Goal: Task Accomplishment & Management: Complete application form

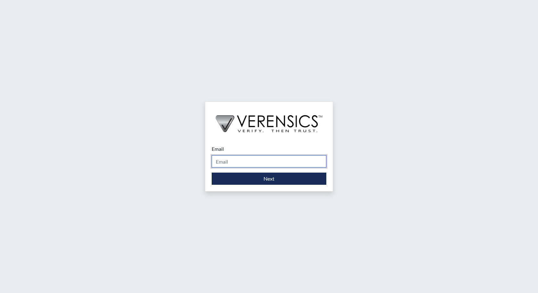
click at [230, 161] on input "Email" at bounding box center [269, 161] width 115 height 12
type input "[PERSON_NAME][EMAIL_ADDRESS][PERSON_NAME][DOMAIN_NAME]"
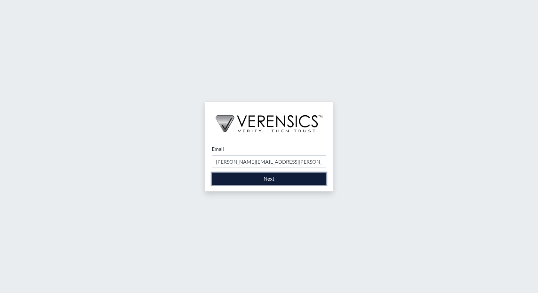
click at [270, 179] on button "Next" at bounding box center [269, 179] width 115 height 12
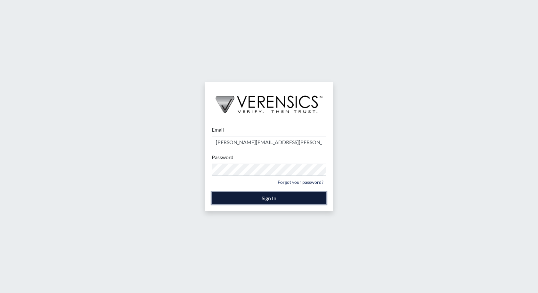
click at [276, 199] on button "Sign In" at bounding box center [269, 198] width 115 height 12
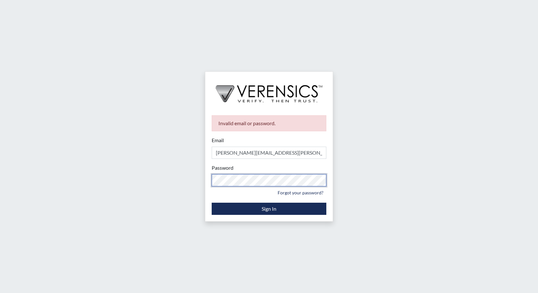
click at [154, 173] on div "Invalid email or password. Email [PERSON_NAME][EMAIL_ADDRESS][PERSON_NAME][DOMA…" at bounding box center [269, 146] width 538 height 293
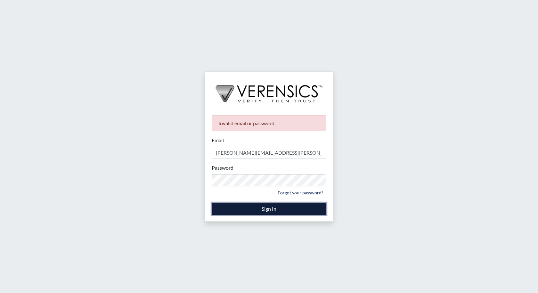
click at [279, 209] on button "Sign In" at bounding box center [269, 209] width 115 height 12
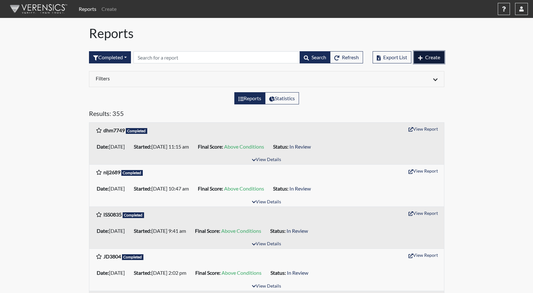
click at [427, 56] on span "Create" at bounding box center [432, 57] width 15 height 6
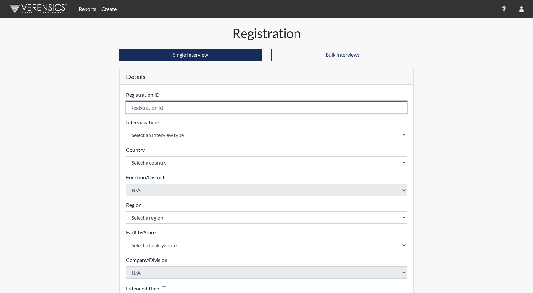
click at [146, 107] on input "text" at bounding box center [266, 107] width 281 height 12
type input "BON7983"
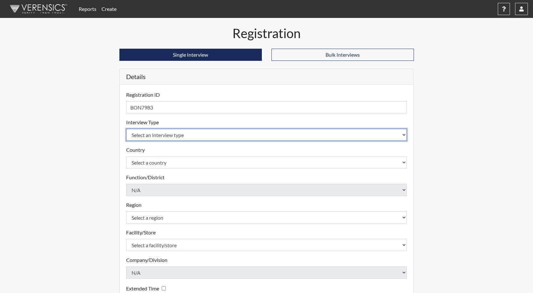
click at [148, 134] on select "Select an interview type Corrections Pre-Employment" at bounding box center [266, 135] width 281 height 12
select select "ff733e93-e1bf-11ea-9c9f-0eff0cf7eb8f"
click at [126, 129] on select "Select an interview type Corrections Pre-Employment" at bounding box center [266, 135] width 281 height 12
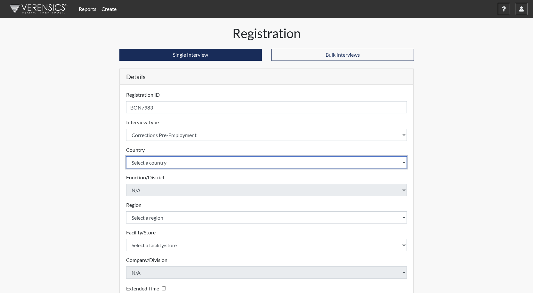
click at [149, 164] on select "Select a country [GEOGRAPHIC_DATA] [GEOGRAPHIC_DATA]" at bounding box center [266, 162] width 281 height 12
select select "united-states-of-[GEOGRAPHIC_DATA]"
click at [126, 156] on select "Select a country [GEOGRAPHIC_DATA] [GEOGRAPHIC_DATA]" at bounding box center [266, 162] width 281 height 12
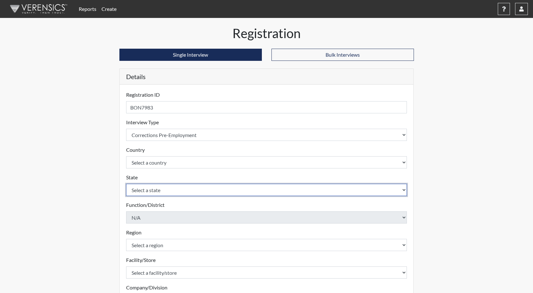
drag, startPoint x: 150, startPoint y: 186, endPoint x: 150, endPoint y: 195, distance: 9.3
click at [150, 186] on select "Select a state [US_STATE] [US_STATE] [US_STATE] [US_STATE] [US_STATE] [US_STATE…" at bounding box center [266, 190] width 281 height 12
select select "GA"
click at [126, 184] on select "Select a state [US_STATE] [US_STATE] [US_STATE] [US_STATE] [US_STATE] [US_STATE…" at bounding box center [266, 190] width 281 height 12
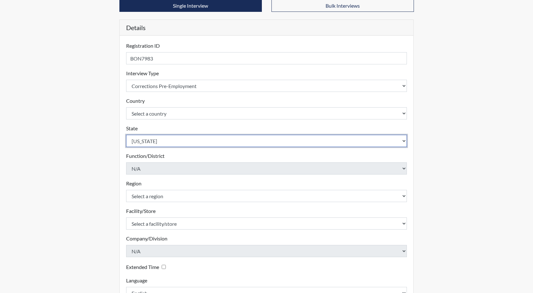
scroll to position [95, 0]
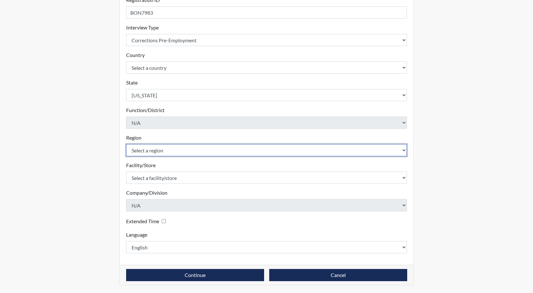
click at [166, 154] on select "Select a region [GEOGRAPHIC_DATA]" at bounding box center [266, 150] width 281 height 12
select select "8bdab1f8-09d2-48bf-ae6d-f2dae3084107"
click at [126, 144] on select "Select a region [GEOGRAPHIC_DATA]" at bounding box center [266, 150] width 281 height 12
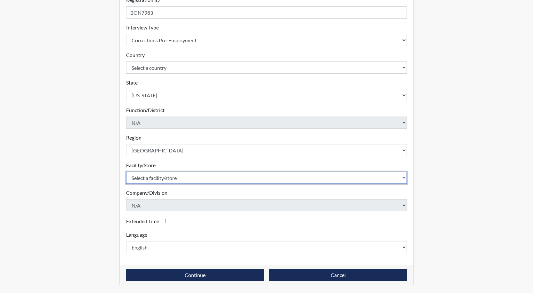
click at [167, 182] on select "Select a facility/store GD&CP SMU*+" at bounding box center [266, 178] width 281 height 12
select select "43ff33d3-b326-4461-b740-f0025afaca61"
click at [126, 172] on select "Select a facility/store GD&CP SMU*+" at bounding box center [266, 178] width 281 height 12
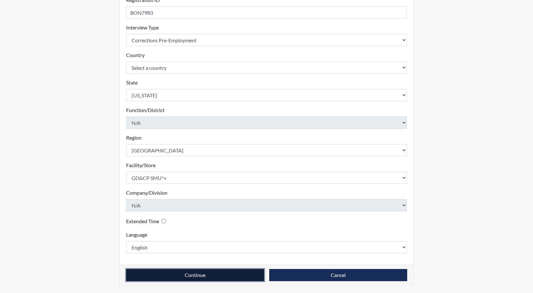
click at [188, 273] on button "Continue" at bounding box center [195, 275] width 138 height 12
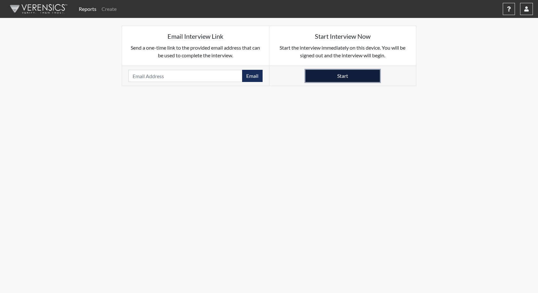
click at [332, 77] on button "Start" at bounding box center [342, 76] width 74 height 12
